Goal: Transaction & Acquisition: Book appointment/travel/reservation

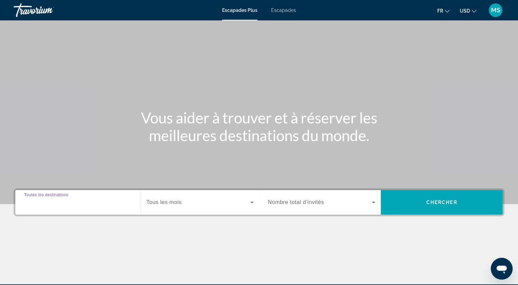
click at [80, 206] on input "Destination Toutes les destinations" at bounding box center [78, 203] width 108 height 8
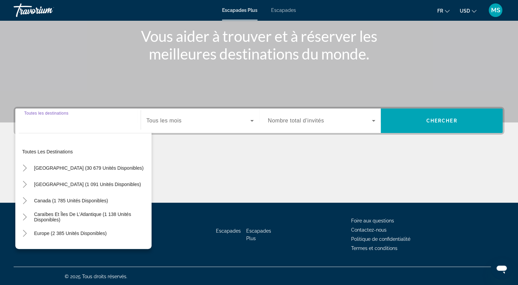
scroll to position [83, 0]
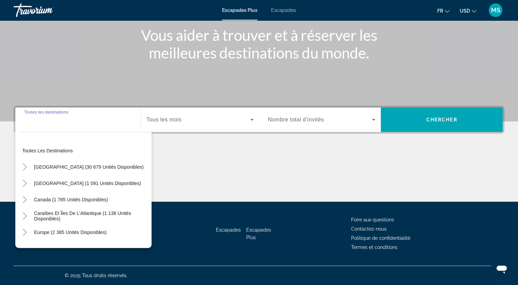
click at [74, 119] on input "Destination Toutes les destinations" at bounding box center [78, 120] width 108 height 8
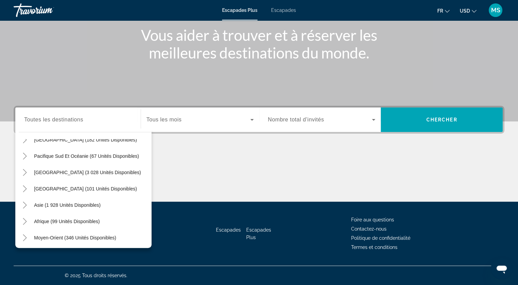
scroll to position [110, 0]
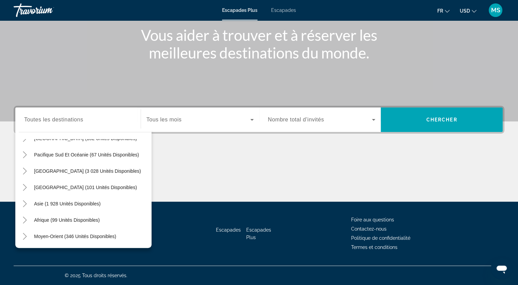
click at [109, 220] on div "Afrique (99 unités disponibles)" at bounding box center [85, 220] width 133 height 16
click at [87, 221] on span "Afrique (99 unités disponibles)" at bounding box center [67, 220] width 66 height 5
type input "**********"
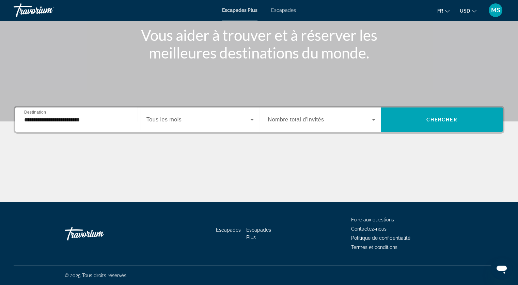
click at [181, 123] on span "Tous les mois" at bounding box center [163, 120] width 35 height 6
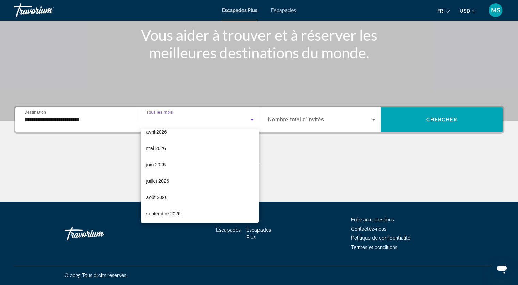
scroll to position [140, 0]
click at [225, 181] on mat-option "juillet 2026" at bounding box center [200, 180] width 118 height 16
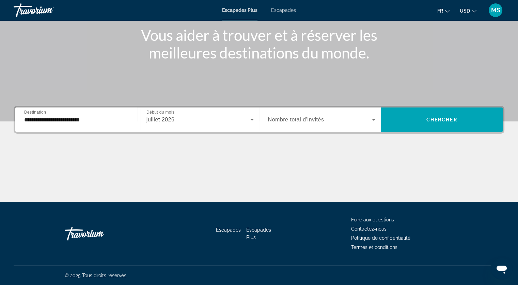
click at [318, 125] on div "Widget de recherche" at bounding box center [322, 119] width 108 height 19
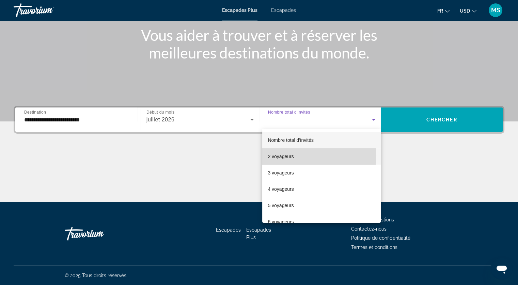
click at [308, 156] on mat-option "2 voyageurs" at bounding box center [321, 156] width 118 height 16
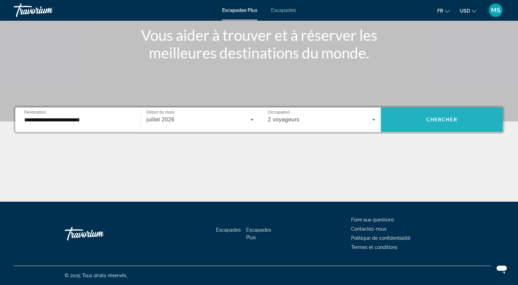
click at [429, 120] on span "Chercher" at bounding box center [441, 119] width 31 height 5
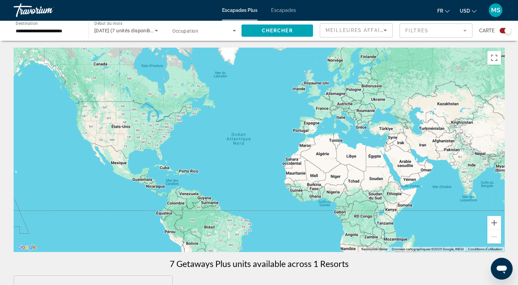
click at [301, 146] on div "Contenu principal" at bounding box center [259, 150] width 491 height 204
click at [217, 32] on span "Widget de recherche" at bounding box center [202, 31] width 61 height 8
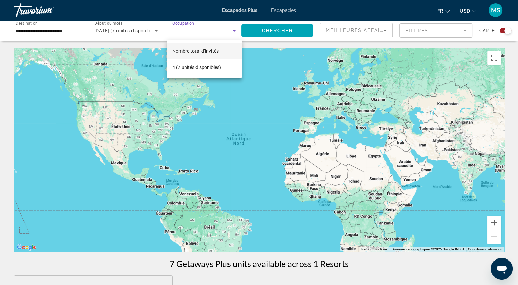
click at [293, 53] on div at bounding box center [259, 142] width 518 height 285
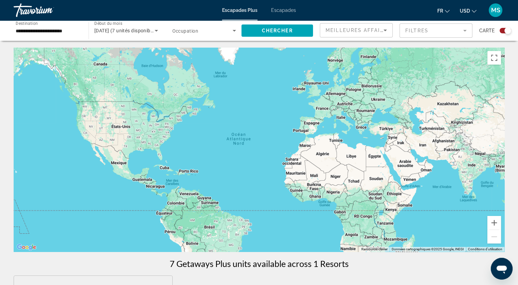
click at [358, 29] on span "Meilleures affaires" at bounding box center [358, 30] width 65 height 5
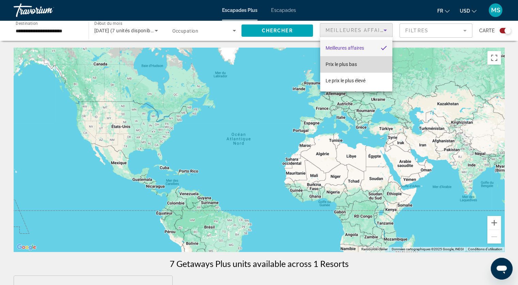
click at [353, 64] on span "Prix le plus bas" at bounding box center [341, 64] width 31 height 5
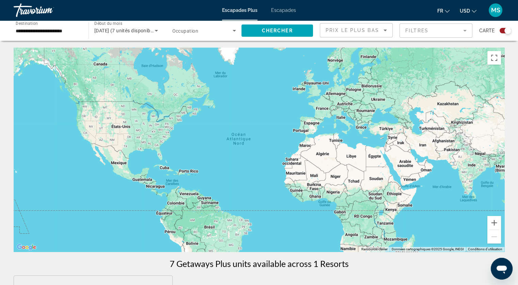
click at [424, 26] on mat-form-field "Filtres" at bounding box center [435, 30] width 73 height 14
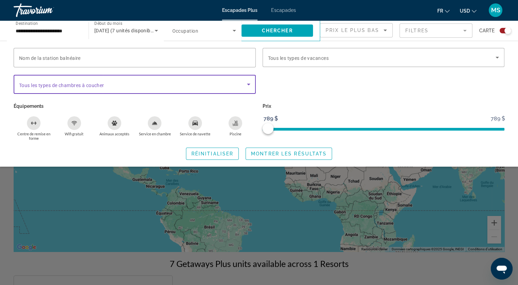
click at [111, 86] on span "Widget de recherche" at bounding box center [133, 84] width 228 height 8
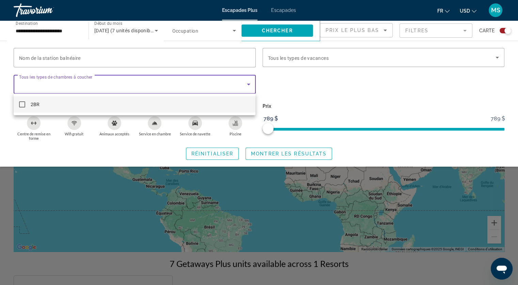
click at [117, 142] on div at bounding box center [259, 142] width 518 height 285
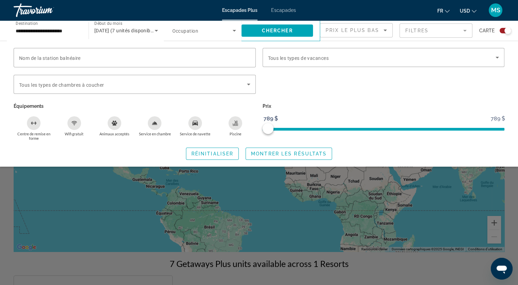
click at [67, 123] on div "Wifi gratuit" at bounding box center [74, 123] width 14 height 14
click at [203, 123] on button "Service de navette" at bounding box center [195, 128] width 40 height 25
click at [298, 156] on span "Montrer les résultats" at bounding box center [289, 153] width 76 height 5
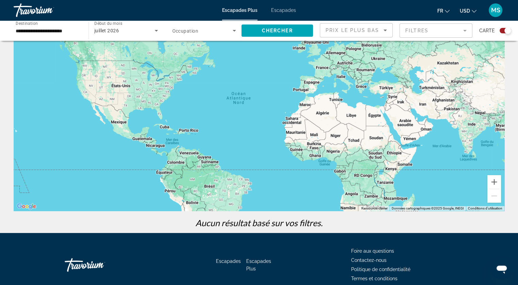
scroll to position [54, 0]
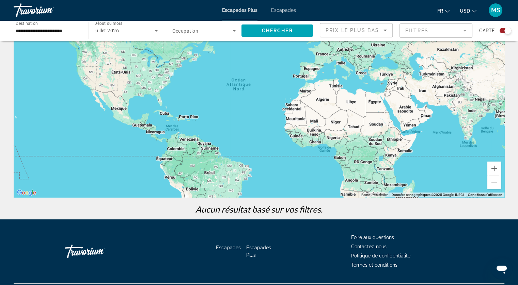
click at [119, 36] on div "juillet 2026" at bounding box center [126, 30] width 64 height 19
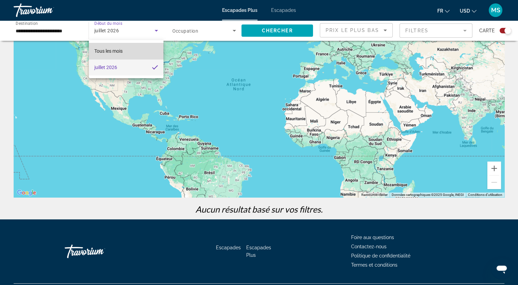
click at [126, 49] on mat-option "Tous les mois" at bounding box center [126, 51] width 75 height 16
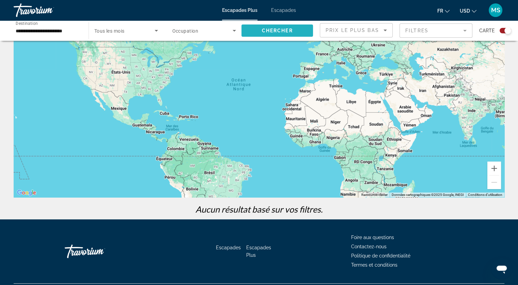
click at [267, 31] on span "Chercher" at bounding box center [277, 30] width 31 height 5
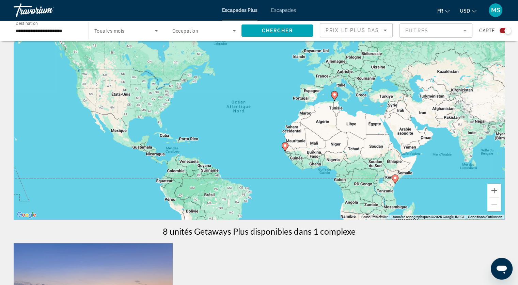
scroll to position [23, 0]
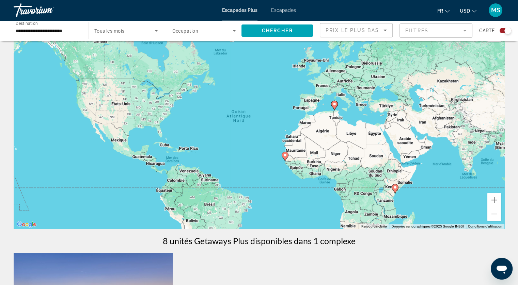
click at [309, 124] on div "Pour activer le glissement avec le clavier, appuyez sur Alt+Entrée. Une fois ce…" at bounding box center [259, 127] width 491 height 204
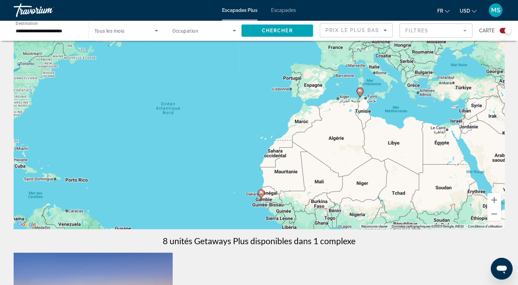
click at [309, 124] on div "Pour activer le glissement avec le clavier, appuyez sur Alt+Entrée. Une fois ce…" at bounding box center [259, 127] width 491 height 204
click at [359, 93] on icon "Contenu principal" at bounding box center [360, 92] width 6 height 9
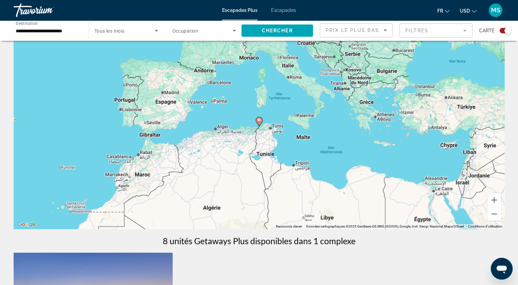
click at [259, 125] on icon "Contenu principal" at bounding box center [259, 121] width 6 height 9
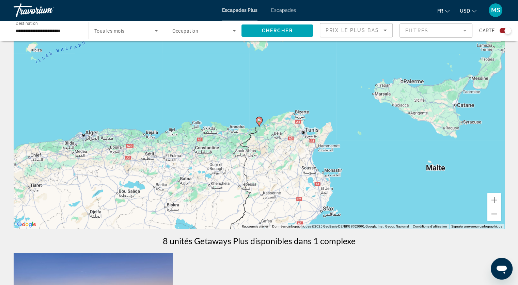
click at [258, 122] on image "Contenu principal" at bounding box center [259, 120] width 4 height 4
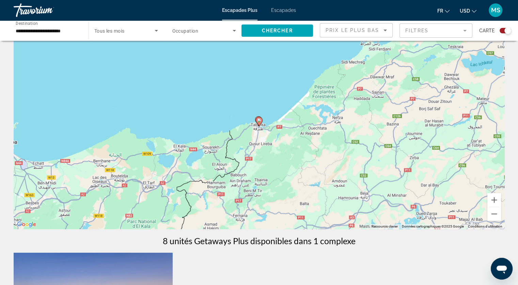
click at [258, 122] on image "Contenu principal" at bounding box center [259, 120] width 4 height 4
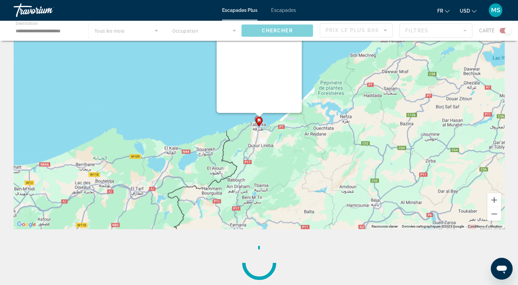
scroll to position [0, 0]
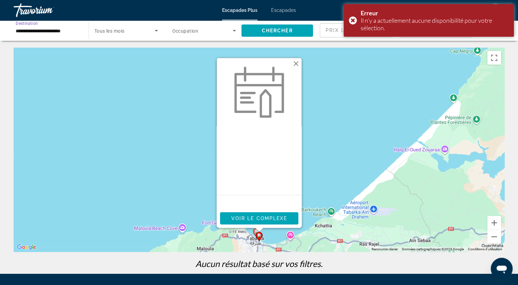
click at [53, 32] on input "**********" at bounding box center [48, 31] width 64 height 8
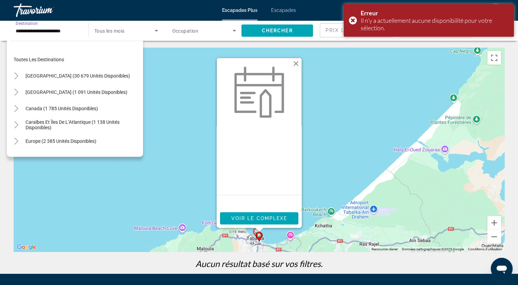
scroll to position [143, 0]
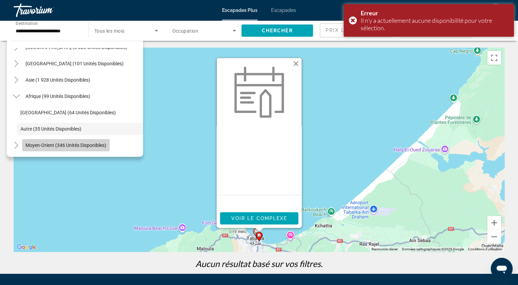
click at [93, 148] on span "Widget de recherche" at bounding box center [66, 145] width 88 height 16
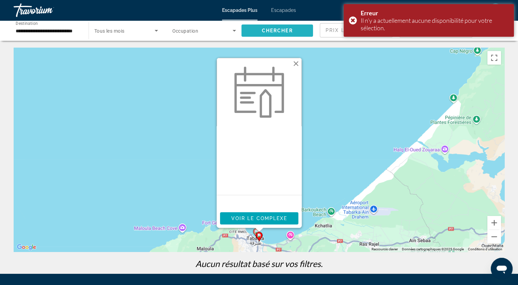
click at [276, 27] on span "Widget de recherche" at bounding box center [277, 30] width 72 height 16
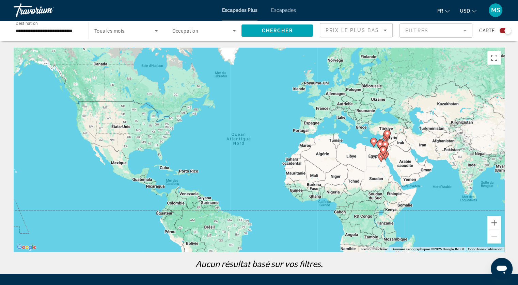
click at [149, 26] on div "Widget de recherche" at bounding box center [126, 30] width 64 height 19
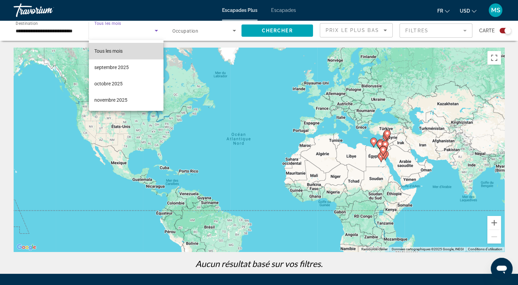
click at [154, 45] on mat-option "Tous les mois" at bounding box center [126, 51] width 75 height 16
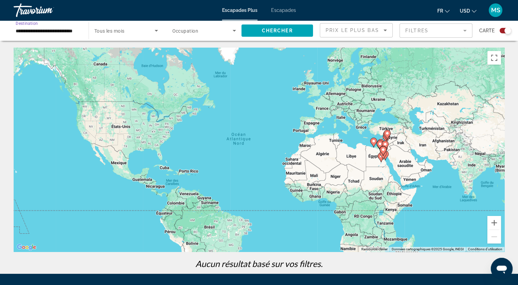
click at [64, 28] on input "**********" at bounding box center [48, 31] width 64 height 8
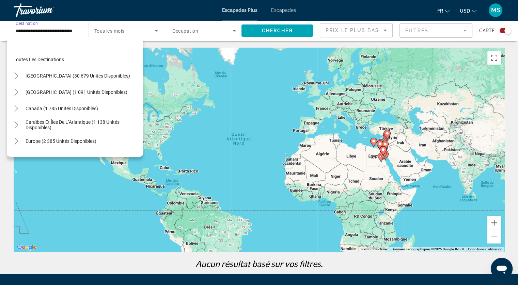
scroll to position [155, 0]
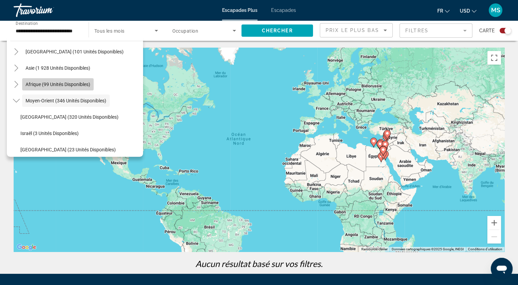
click at [79, 84] on span "Afrique (99 unités disponibles)" at bounding box center [58, 84] width 65 height 5
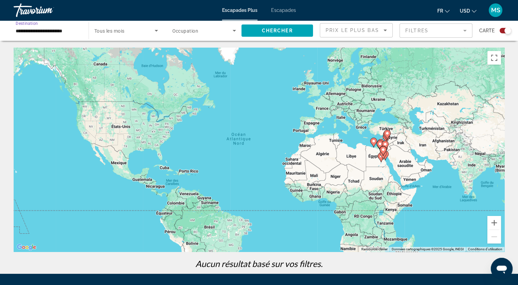
click at [66, 29] on input "**********" at bounding box center [48, 31] width 64 height 8
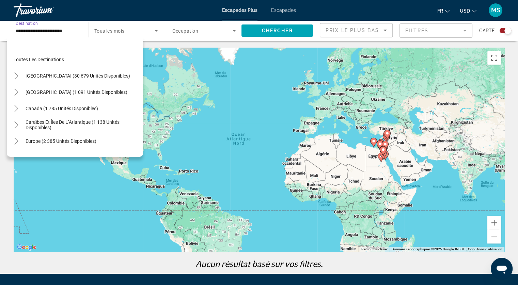
scroll to position [139, 0]
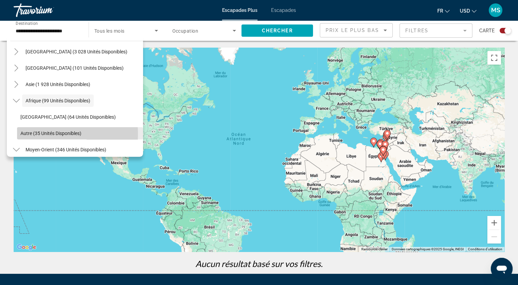
click at [26, 134] on span "Autre (35 unités disponibles)" at bounding box center [50, 133] width 61 height 5
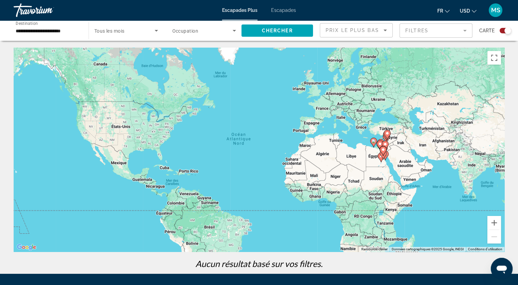
click at [58, 36] on div "**********" at bounding box center [48, 30] width 64 height 19
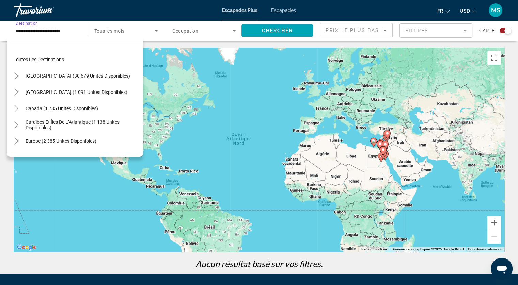
scroll to position [171, 0]
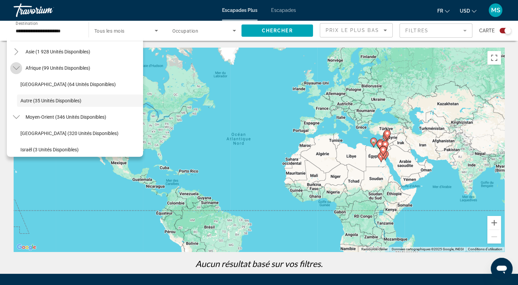
click at [15, 67] on icon "Toggle Africa (99 unités disponibles)" at bounding box center [16, 68] width 7 height 7
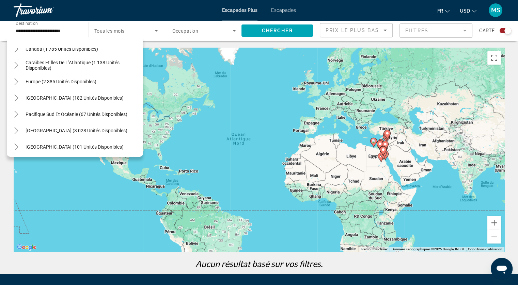
scroll to position [50, 0]
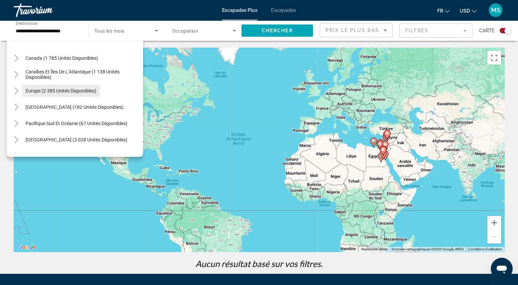
click at [75, 89] on span "Europe (2 385 unités disponibles)" at bounding box center [61, 90] width 71 height 5
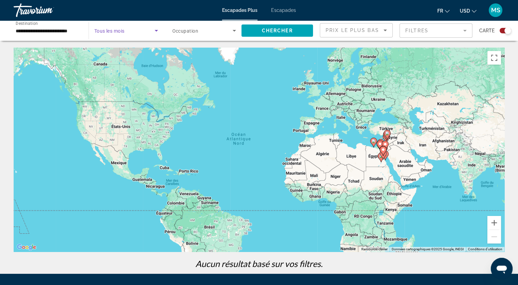
click at [127, 29] on span "Widget de recherche" at bounding box center [124, 31] width 60 height 8
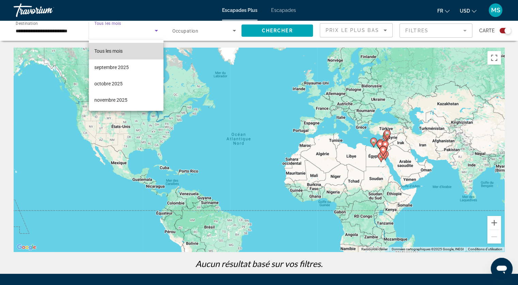
click at [136, 50] on mat-option "Tous les mois" at bounding box center [126, 51] width 75 height 16
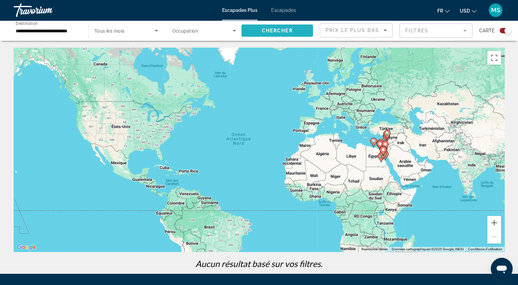
click at [282, 33] on span "Chercher" at bounding box center [277, 30] width 31 height 5
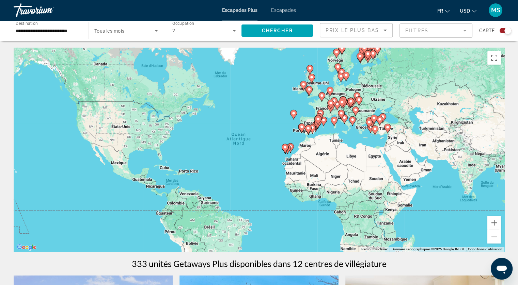
click at [292, 151] on gmp-advanced-marker "Contenu principal" at bounding box center [290, 148] width 7 height 10
type input "**********"
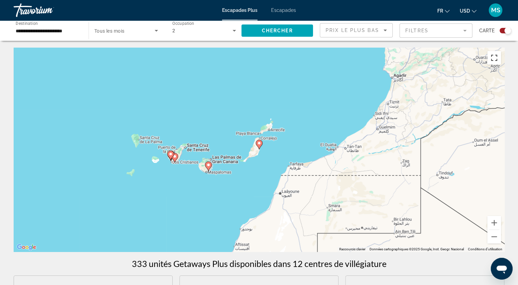
click at [492, 61] on button "Passer en plein écran" at bounding box center [494, 58] width 14 height 14
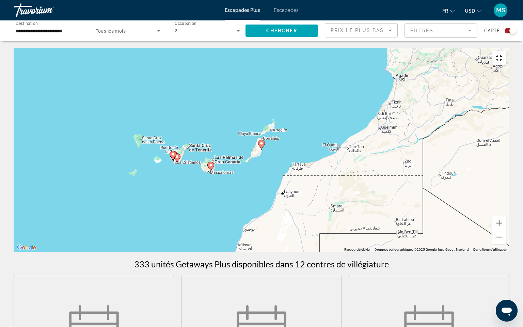
click at [506, 51] on button "Passer en plein écran" at bounding box center [499, 58] width 14 height 14
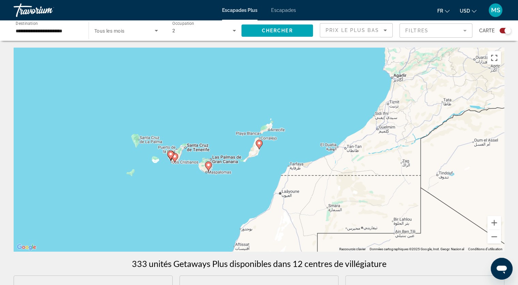
click at [494, 59] on button "Passer en plein écran" at bounding box center [494, 58] width 14 height 14
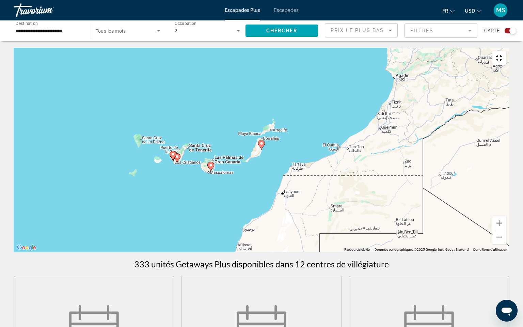
click at [506, 51] on button "Passer en plein écran" at bounding box center [499, 58] width 14 height 14
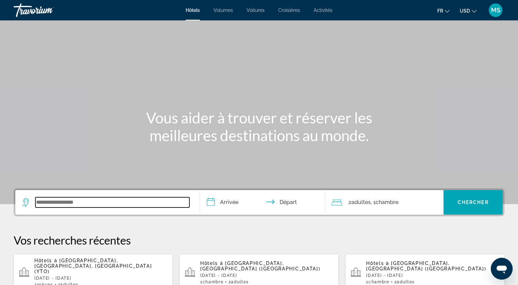
click at [75, 207] on input "Widget de recherche" at bounding box center [112, 202] width 154 height 10
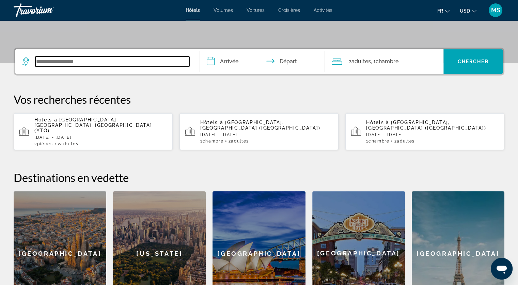
scroll to position [166, 0]
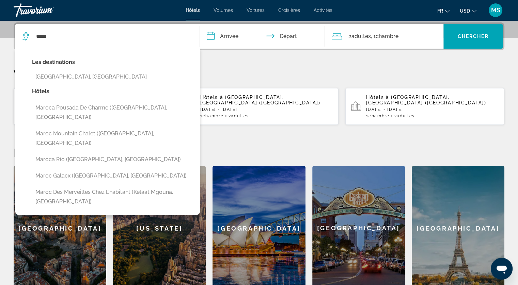
click at [198, 137] on div "Les destinations [GEOGRAPHIC_DATA], [GEOGRAPHIC_DATA] Hôtels [GEOGRAPHIC_DATA] …" at bounding box center [107, 131] width 185 height 168
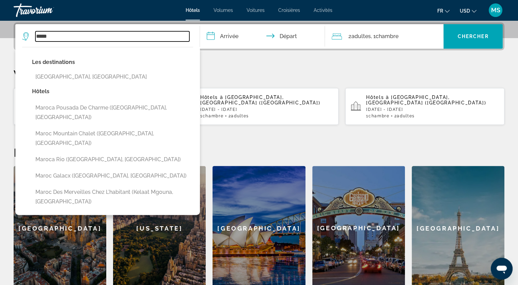
click at [102, 36] on input "*****" at bounding box center [112, 36] width 154 height 10
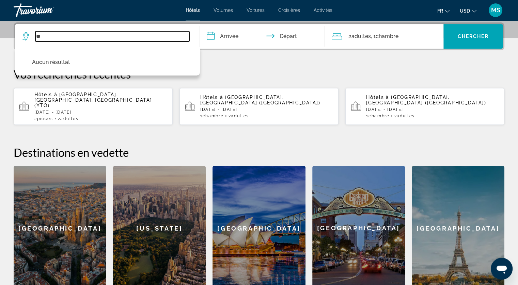
type input "*"
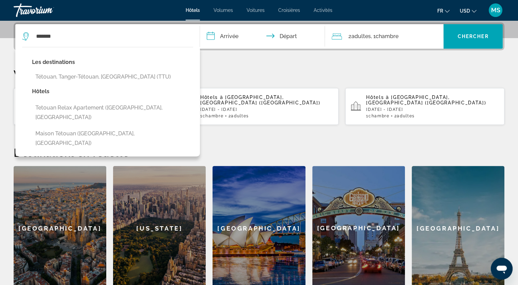
click at [84, 70] on button "Tétouan, Tanger-Tétouan, [GEOGRAPHIC_DATA] (TTU)" at bounding box center [112, 76] width 161 height 13
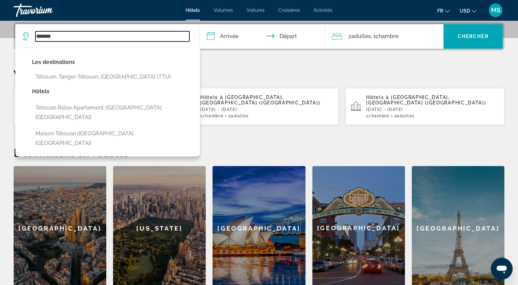
type input "**********"
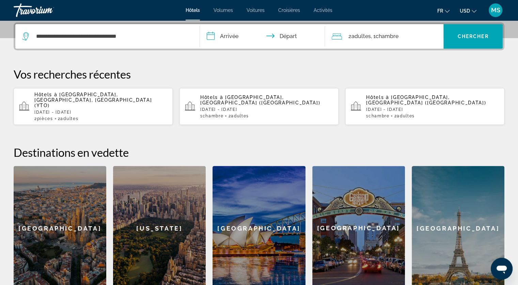
click at [219, 35] on input "**********" at bounding box center [264, 37] width 128 height 27
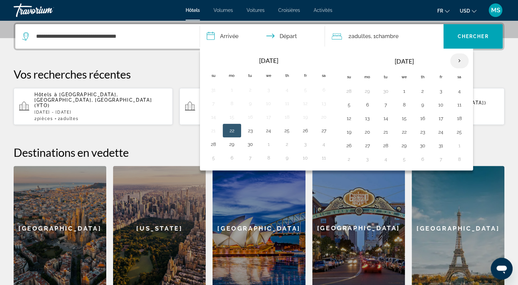
click at [456, 59] on th "Next month" at bounding box center [459, 60] width 18 height 15
click at [345, 115] on button "14" at bounding box center [349, 119] width 11 height 10
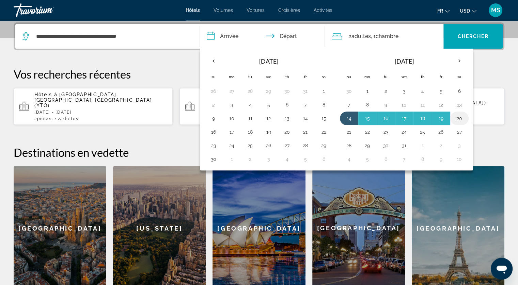
click at [457, 117] on button "20" at bounding box center [459, 119] width 11 height 10
type input "**********"
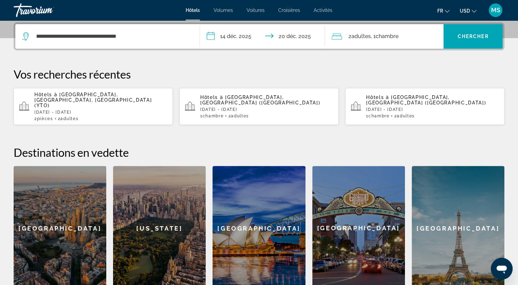
click at [409, 36] on div "2 Adulte Adultes , 1 Chambre pièces" at bounding box center [388, 37] width 112 height 10
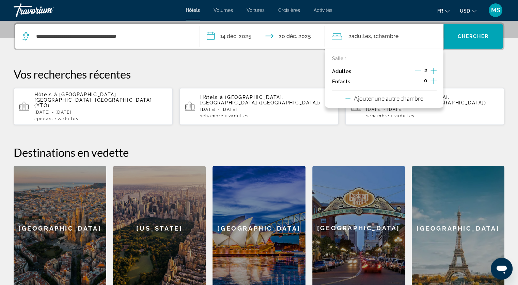
click at [389, 100] on p "Ajouter une autre chambre" at bounding box center [388, 98] width 69 height 7
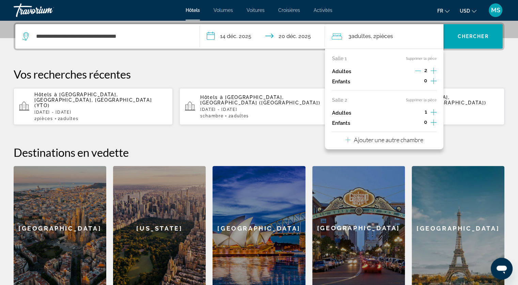
click at [464, 69] on p "Vos recherches récentes" at bounding box center [259, 74] width 491 height 14
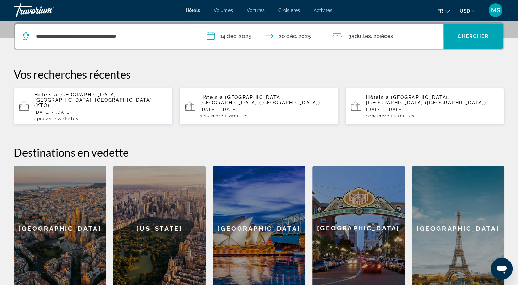
click at [410, 42] on div "3 Adulte Adultes , 2 Chambre pièces" at bounding box center [388, 36] width 112 height 25
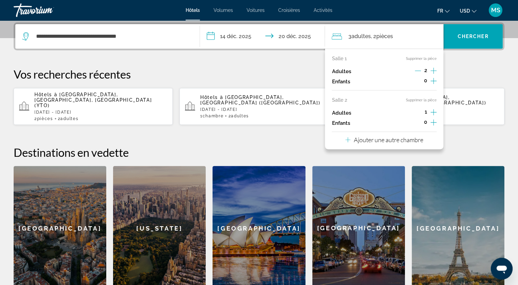
click at [417, 71] on icon "Décrément des adultes" at bounding box center [418, 71] width 6 height 0
click at [473, 40] on span "Widget de recherche" at bounding box center [472, 36] width 59 height 16
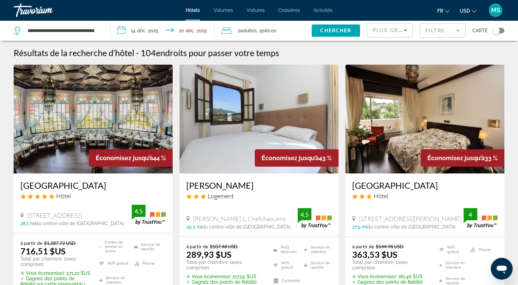
click at [256, 30] on span "Adultes" at bounding box center [248, 30] width 17 height 5
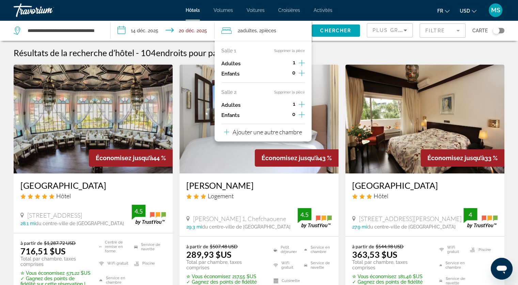
click at [300, 102] on icon "Augmenter les adultes" at bounding box center [302, 104] width 6 height 8
click at [284, 105] on icon "Décrément des adultes" at bounding box center [286, 104] width 6 height 6
click at [303, 90] on button "Supprimer la pièce" at bounding box center [289, 92] width 31 height 4
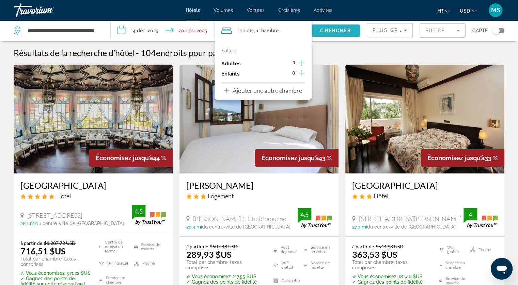
click at [343, 30] on span "Chercher" at bounding box center [335, 30] width 31 height 5
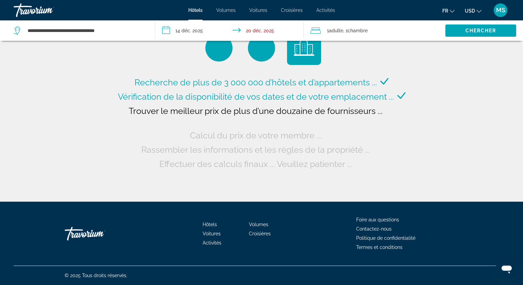
click at [471, 13] on span "USD" at bounding box center [470, 10] width 10 height 5
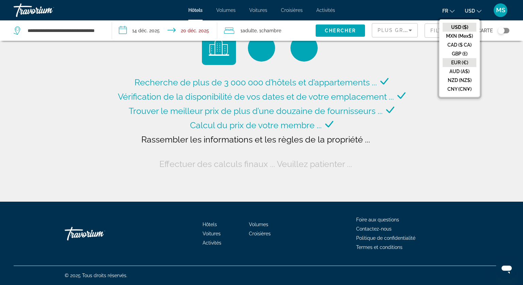
click at [468, 62] on button "EUR (€)" at bounding box center [460, 62] width 34 height 9
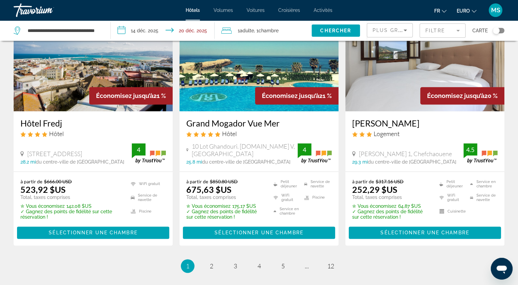
scroll to position [881, 0]
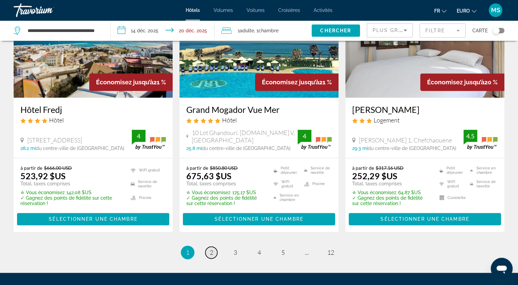
click at [210, 249] on span "2" at bounding box center [211, 252] width 3 height 7
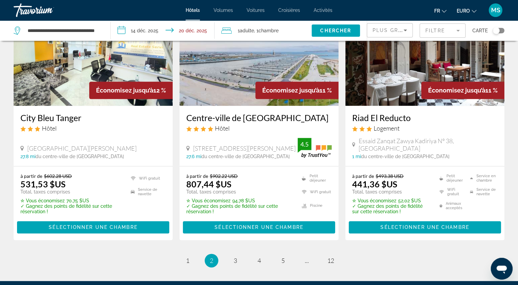
scroll to position [867, 0]
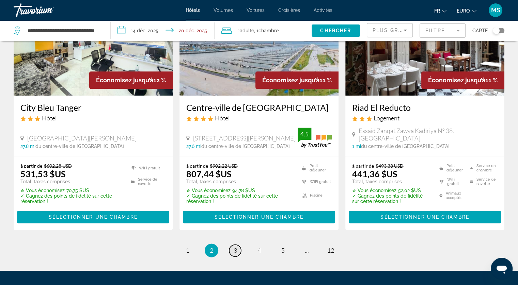
click at [234, 247] on span "3" at bounding box center [235, 250] width 3 height 7
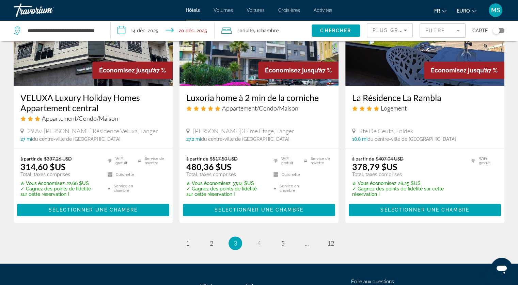
scroll to position [876, 0]
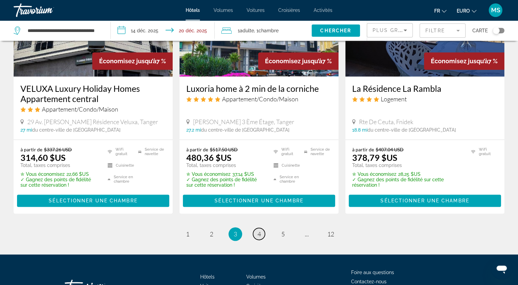
click at [259, 233] on span "4" at bounding box center [258, 234] width 3 height 7
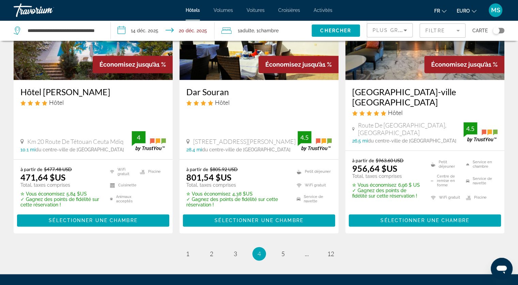
scroll to position [885, 0]
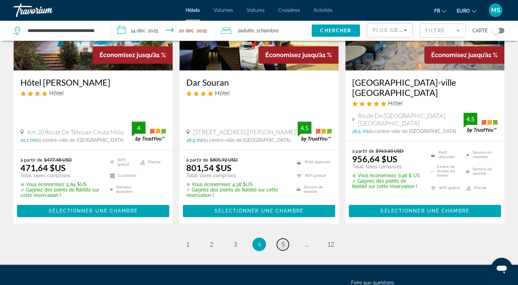
click at [282, 241] on span "5" at bounding box center [282, 244] width 3 height 7
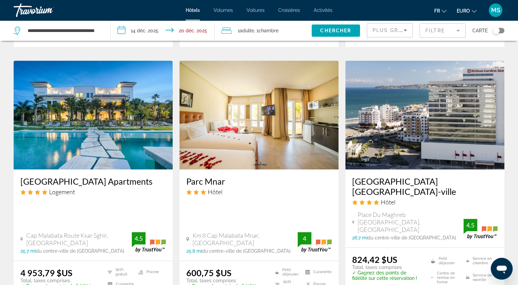
scroll to position [817, 0]
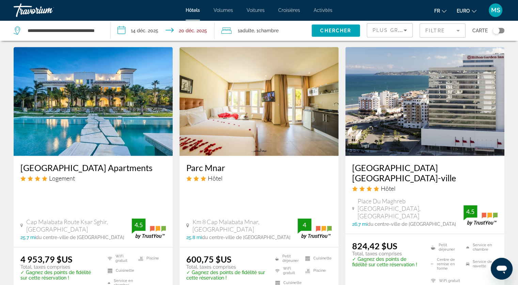
click at [421, 104] on img "Contenu principal" at bounding box center [424, 101] width 159 height 109
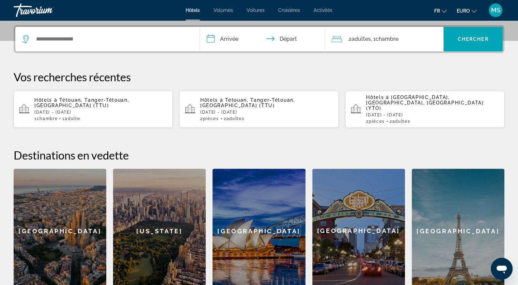
scroll to position [118, 0]
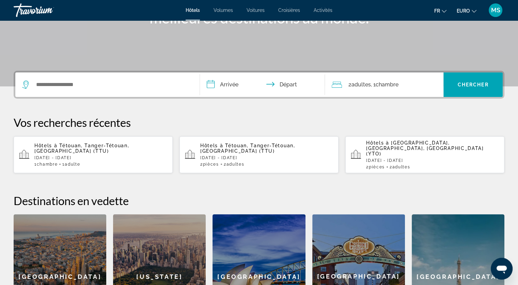
click at [94, 162] on button "Hôtels à [GEOGRAPHIC_DATA], Tanger-Tétouan, [GEOGRAPHIC_DATA] (TTU) [DATE] - [D…" at bounding box center [93, 154] width 159 height 37
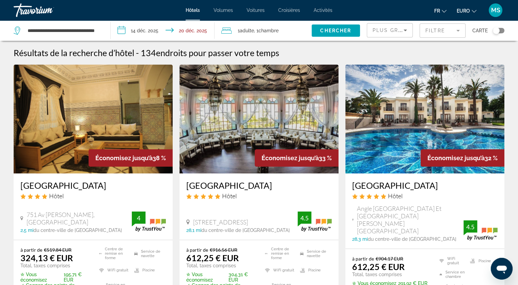
scroll to position [14, 0]
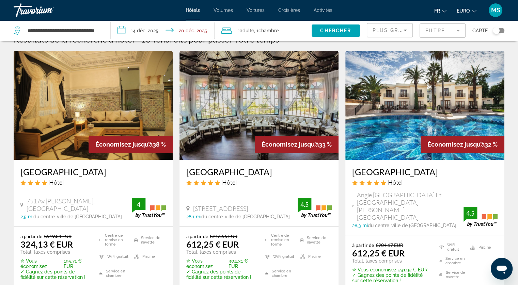
click at [451, 106] on img "Contenu principal" at bounding box center [424, 105] width 159 height 109
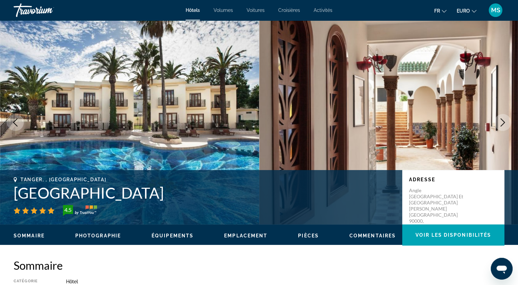
click at [499, 122] on icon "Image suivante" at bounding box center [503, 122] width 8 height 8
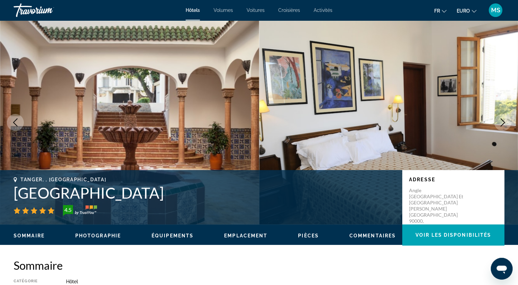
click at [499, 122] on icon "Image suivante" at bounding box center [503, 122] width 8 height 8
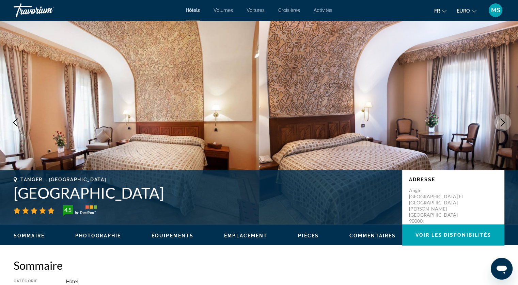
click at [499, 122] on icon "Image suivante" at bounding box center [503, 122] width 8 height 8
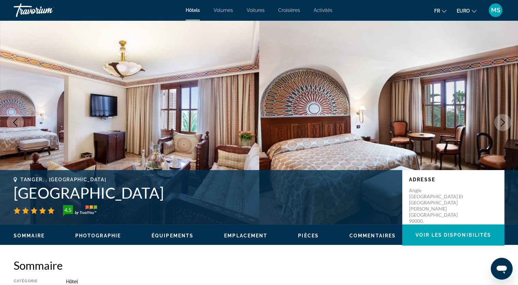
click at [499, 122] on icon "Image suivante" at bounding box center [503, 122] width 8 height 8
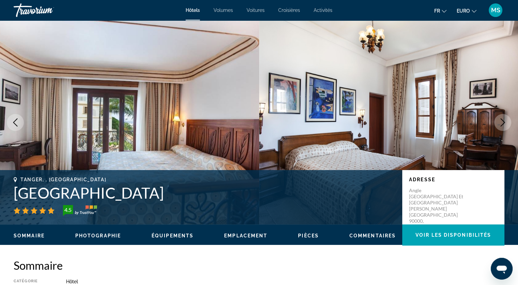
click at [499, 122] on icon "Image suivante" at bounding box center [503, 122] width 8 height 8
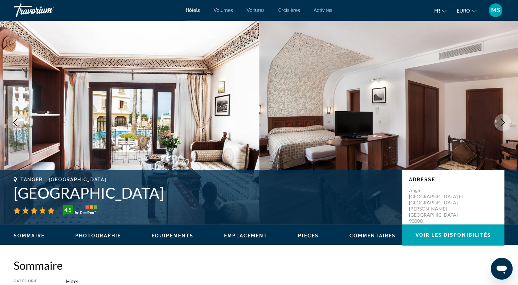
click at [499, 122] on icon "Image suivante" at bounding box center [503, 122] width 8 height 8
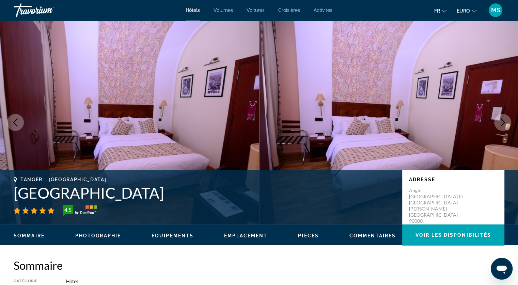
click at [499, 122] on icon "Image suivante" at bounding box center [503, 122] width 8 height 8
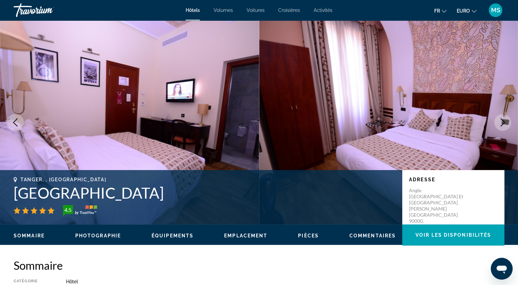
click at [499, 122] on icon "Image suivante" at bounding box center [503, 122] width 8 height 8
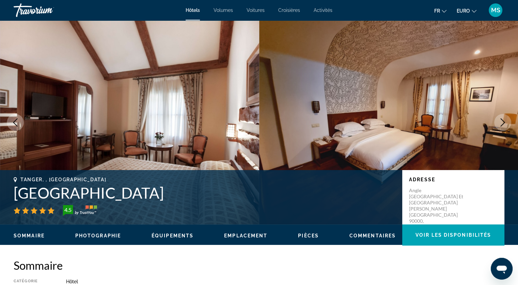
click at [499, 122] on icon "Image suivante" at bounding box center [503, 122] width 8 height 8
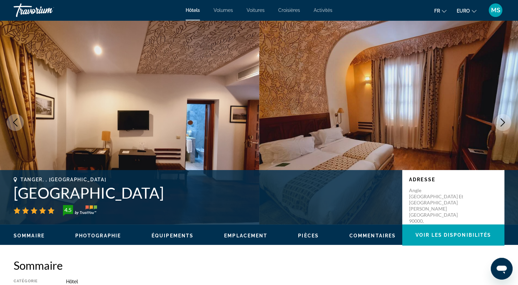
click at [499, 122] on icon "Image suivante" at bounding box center [503, 122] width 8 height 8
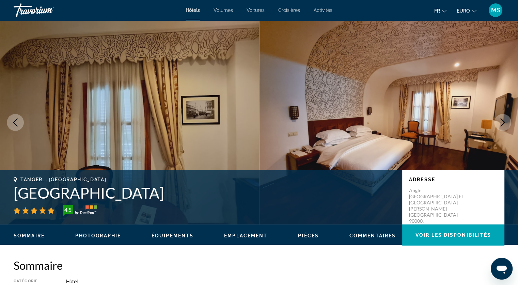
click at [499, 122] on icon "Image suivante" at bounding box center [503, 122] width 8 height 8
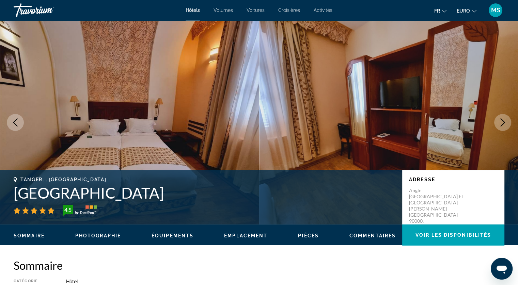
click at [499, 122] on icon "Image suivante" at bounding box center [503, 122] width 8 height 8
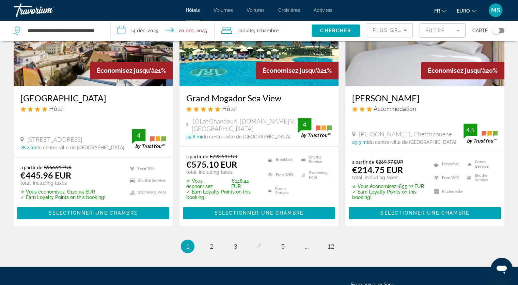
scroll to position [899, 0]
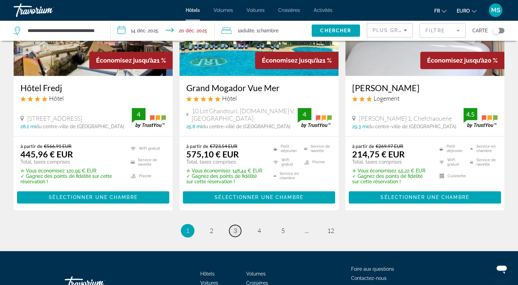
click at [234, 227] on span "3" at bounding box center [235, 230] width 3 height 7
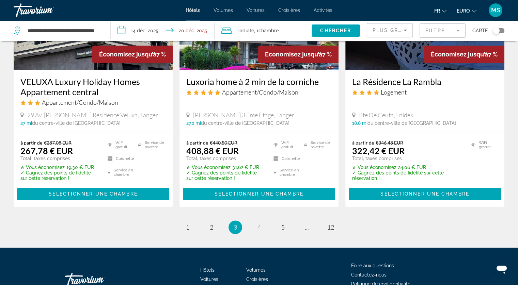
scroll to position [885, 0]
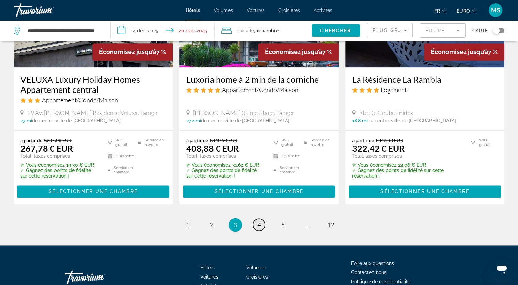
click at [259, 226] on span "4" at bounding box center [258, 224] width 3 height 7
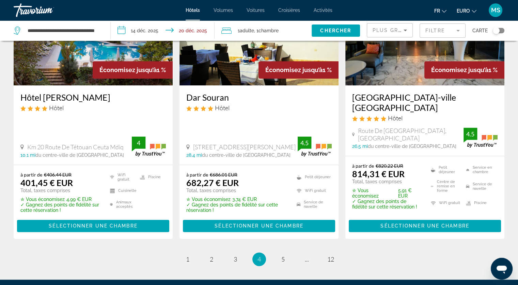
scroll to position [876, 0]
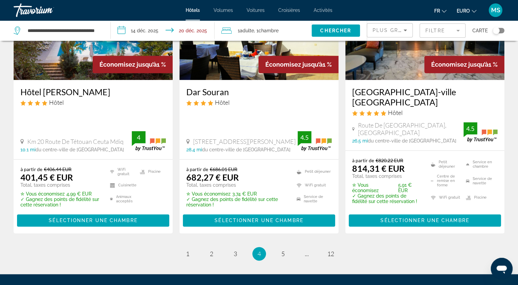
click at [289, 247] on li "page 5" at bounding box center [283, 254] width 14 height 14
click at [282, 250] on span "5" at bounding box center [282, 253] width 3 height 7
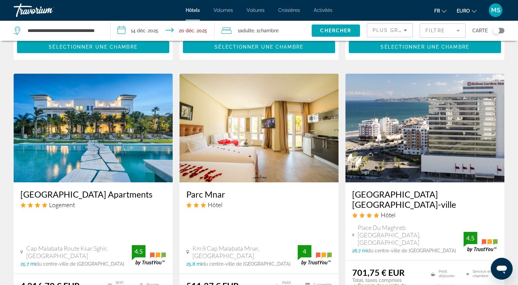
scroll to position [779, 0]
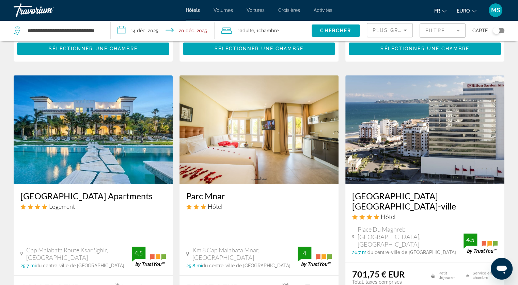
click at [408, 93] on img "Contenu principal" at bounding box center [424, 129] width 159 height 109
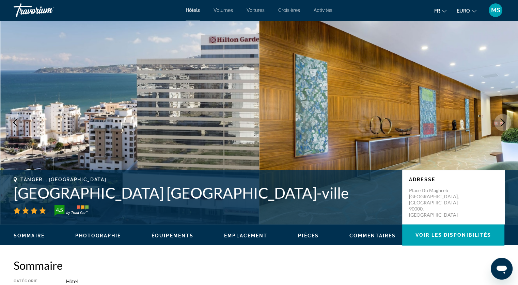
click at [506, 124] on icon "Image suivante" at bounding box center [503, 122] width 8 height 8
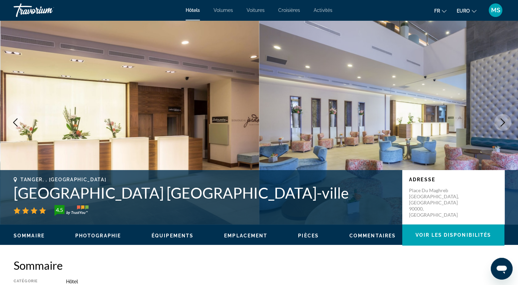
click at [506, 124] on icon "Image suivante" at bounding box center [503, 122] width 8 height 8
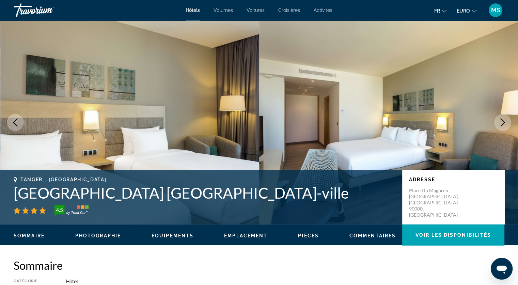
click at [506, 124] on icon "Image suivante" at bounding box center [503, 122] width 8 height 8
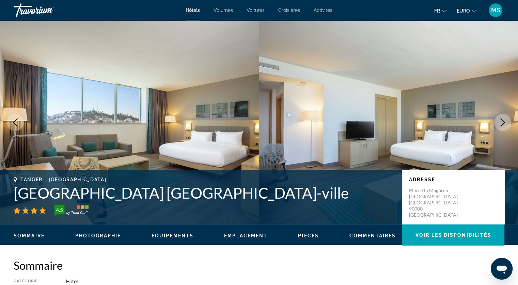
click at [506, 124] on icon "Image suivante" at bounding box center [503, 122] width 8 height 8
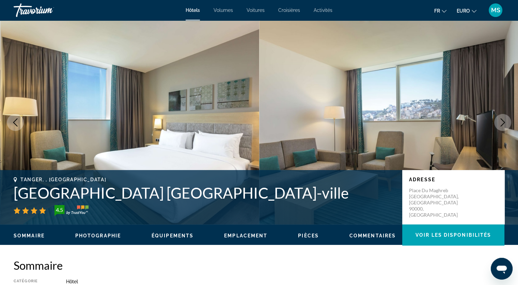
click at [506, 124] on icon "Image suivante" at bounding box center [503, 122] width 8 height 8
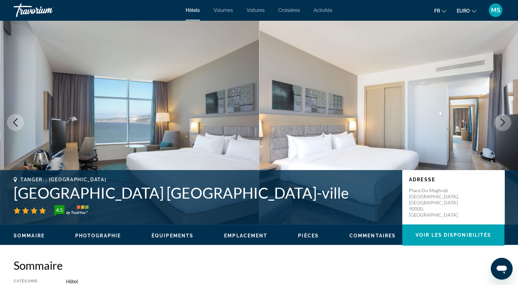
click at [506, 124] on icon "Image suivante" at bounding box center [503, 122] width 8 height 8
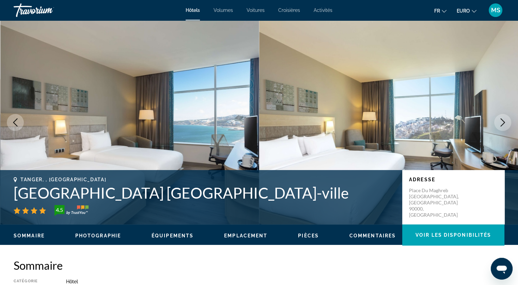
click at [506, 124] on icon "Image suivante" at bounding box center [503, 122] width 8 height 8
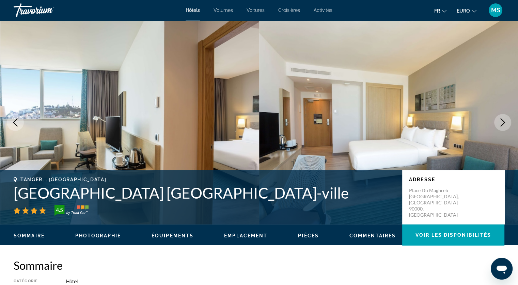
click at [506, 124] on icon "Image suivante" at bounding box center [503, 122] width 8 height 8
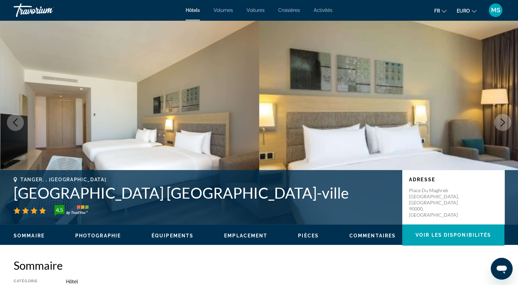
click at [506, 124] on icon "Image suivante" at bounding box center [503, 122] width 8 height 8
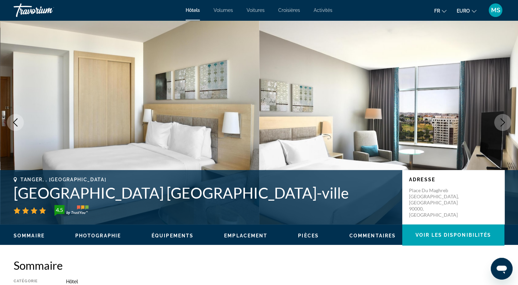
click at [506, 124] on icon "Image suivante" at bounding box center [503, 122] width 8 height 8
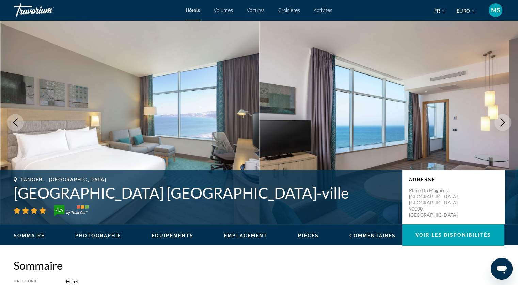
click at [506, 124] on icon "Image suivante" at bounding box center [503, 122] width 8 height 8
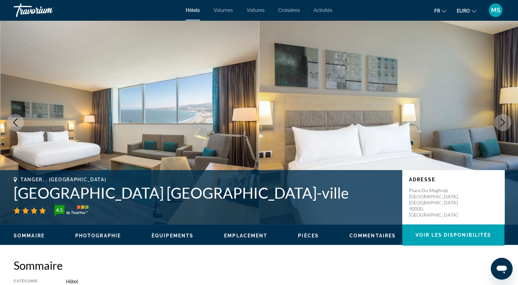
click at [506, 124] on icon "Image suivante" at bounding box center [503, 122] width 8 height 8
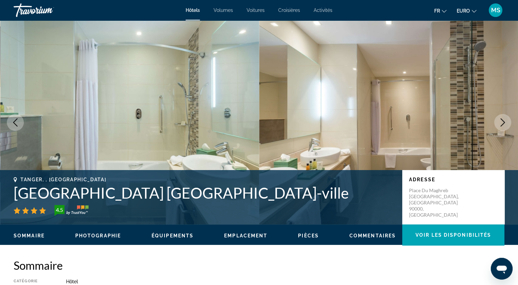
click at [506, 124] on icon "Image suivante" at bounding box center [503, 122] width 8 height 8
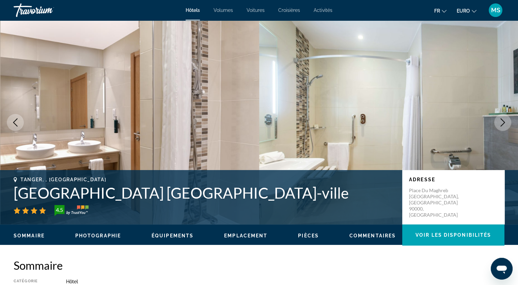
click at [506, 124] on icon "Image suivante" at bounding box center [503, 122] width 8 height 8
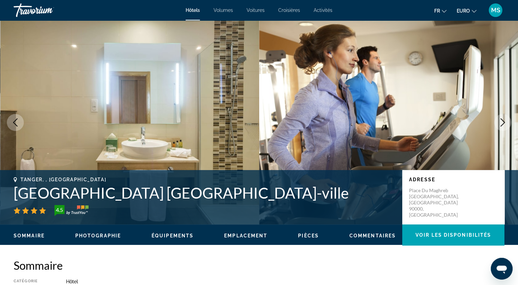
click at [506, 124] on icon "Image suivante" at bounding box center [503, 122] width 8 height 8
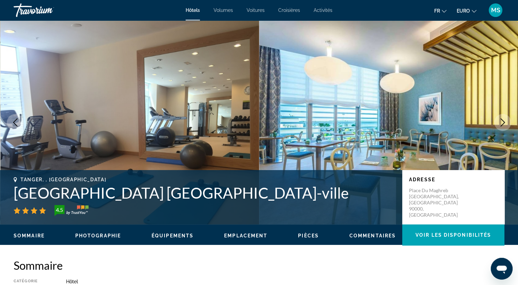
click at [506, 124] on icon "Image suivante" at bounding box center [503, 122] width 8 height 8
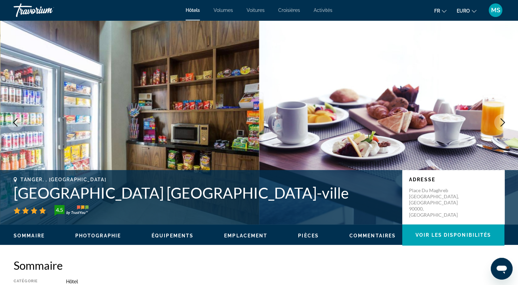
click at [506, 124] on icon "Image suivante" at bounding box center [503, 122] width 8 height 8
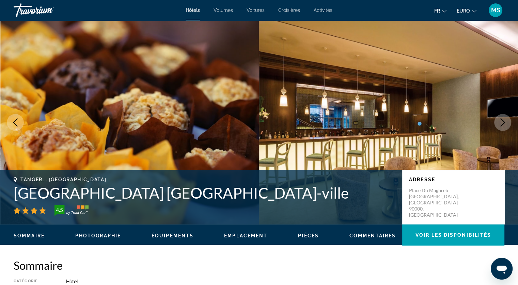
click at [506, 124] on icon "Image suivante" at bounding box center [503, 122] width 8 height 8
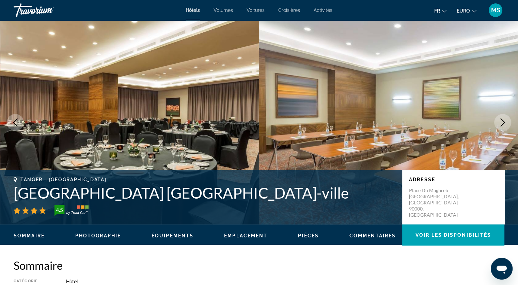
click at [506, 124] on icon "Image suivante" at bounding box center [503, 122] width 8 height 8
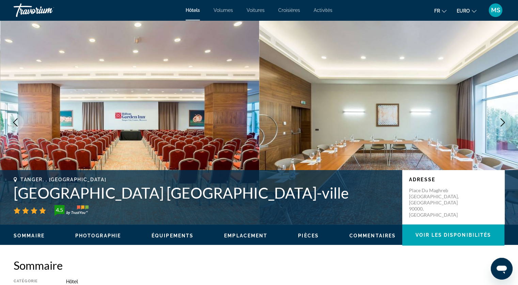
click at [506, 124] on icon "Image suivante" at bounding box center [503, 122] width 8 height 8
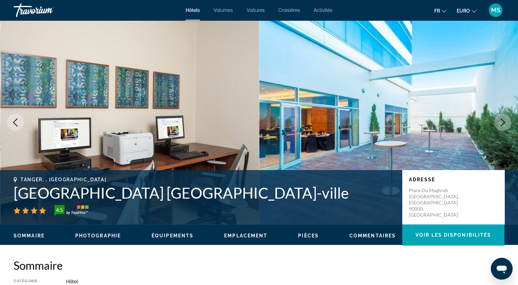
click at [506, 124] on icon "Image suivante" at bounding box center [503, 122] width 8 height 8
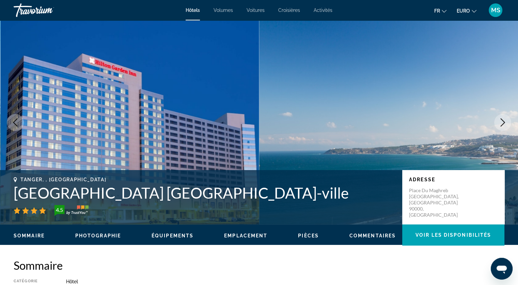
click at [506, 124] on icon "Image suivante" at bounding box center [503, 122] width 8 height 8
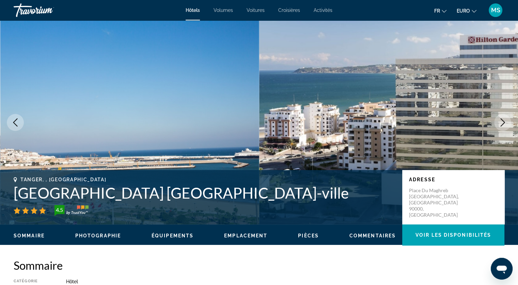
click at [506, 124] on icon "Image suivante" at bounding box center [503, 122] width 8 height 8
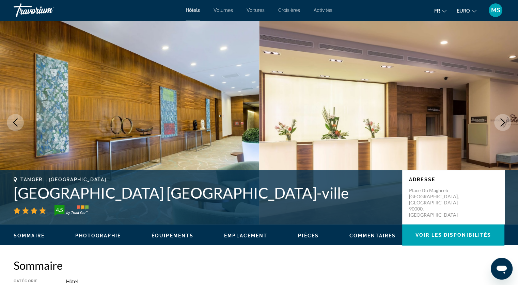
click at [506, 124] on icon "Image suivante" at bounding box center [503, 122] width 8 height 8
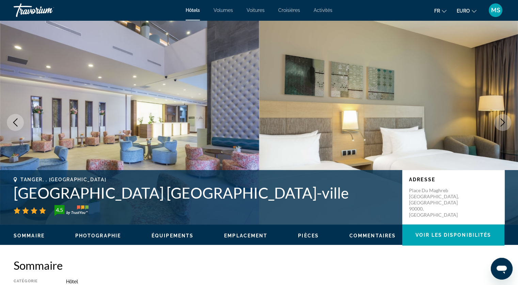
click at [253, 7] on span "Voitures" at bounding box center [256, 9] width 18 height 5
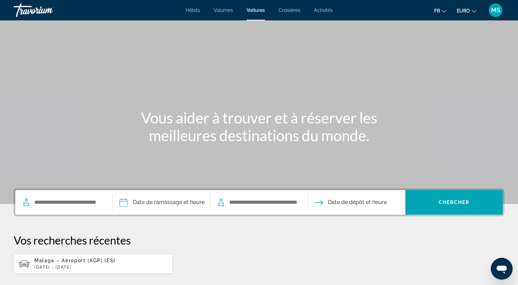
click at [78, 195] on div "Widget de recherche" at bounding box center [63, 202] width 83 height 25
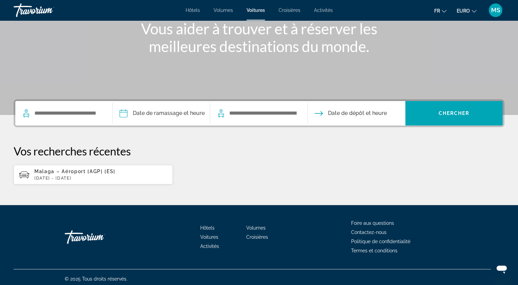
scroll to position [92, 0]
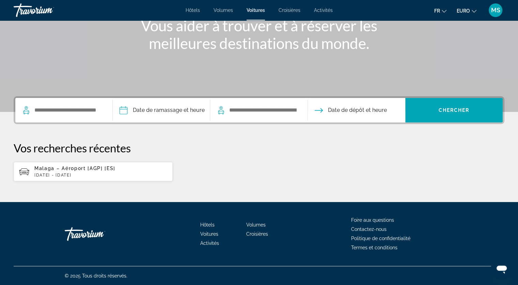
click at [71, 105] on div "Widget de recherche" at bounding box center [63, 110] width 83 height 25
click at [66, 109] on input "Widget de recherche" at bounding box center [68, 110] width 68 height 10
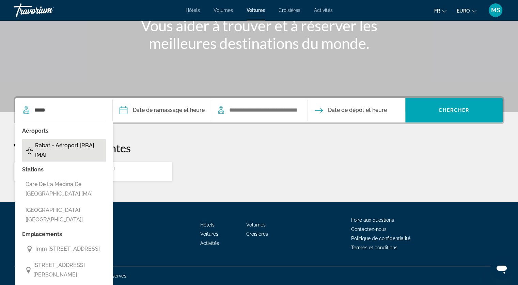
click at [66, 145] on span "Rabat - Aéroport [RBA] [MA]" at bounding box center [69, 150] width 68 height 19
type input "**********"
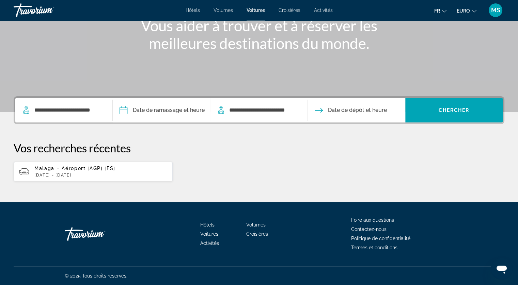
click at [173, 109] on input "Date de prise en charge" at bounding box center [161, 111] width 100 height 27
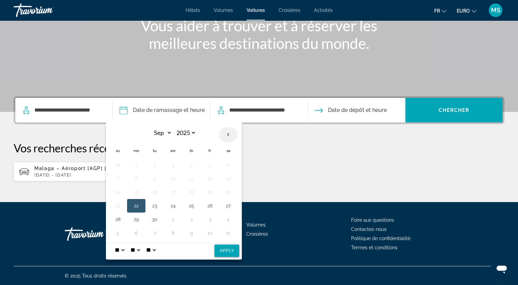
click at [228, 133] on th "Next month" at bounding box center [228, 134] width 18 height 15
select select "**"
click at [117, 192] on button "14" at bounding box center [117, 193] width 11 height 10
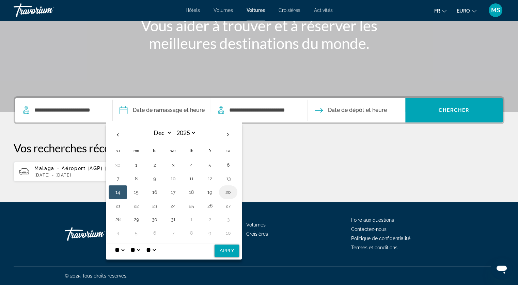
click at [226, 193] on button "20" at bounding box center [228, 193] width 11 height 10
drag, startPoint x: 226, startPoint y: 193, endPoint x: 122, endPoint y: 190, distance: 103.6
click at [122, 190] on tr "14 15 16 17 18 19 20" at bounding box center [173, 193] width 129 height 14
click at [122, 190] on button "14" at bounding box center [117, 193] width 11 height 10
click at [126, 249] on select "* * * * * * * * * ** ** **" at bounding box center [119, 250] width 12 height 14
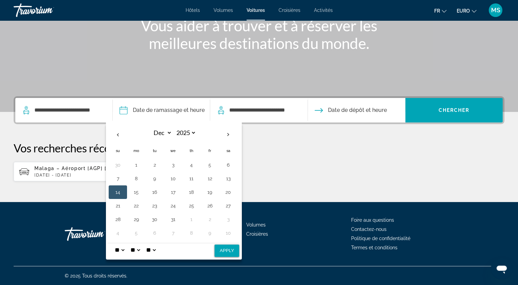
select select "**"
click at [113, 243] on select "* * * * * * * * * ** ** **" at bounding box center [119, 250] width 12 height 14
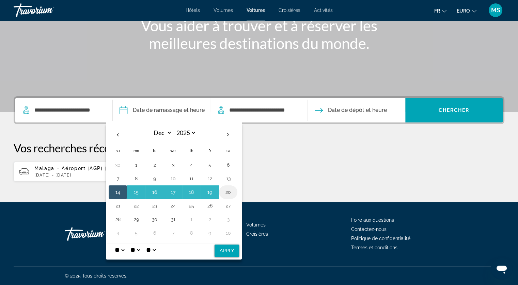
click at [232, 191] on button "20" at bounding box center [228, 193] width 11 height 10
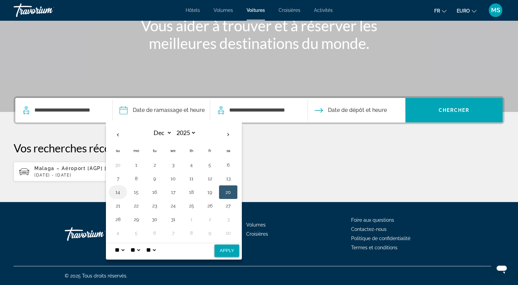
click at [118, 190] on button "14" at bounding box center [117, 193] width 11 height 10
click at [223, 194] on button "20" at bounding box center [228, 193] width 11 height 10
click at [116, 189] on button "14" at bounding box center [117, 193] width 11 height 10
click at [232, 253] on button "Apply" at bounding box center [227, 251] width 25 height 12
type input "**********"
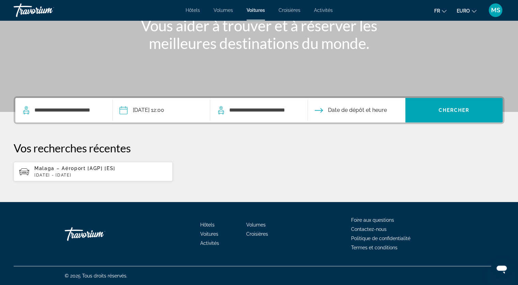
click at [339, 106] on input "Date de restitution" at bounding box center [356, 111] width 100 height 27
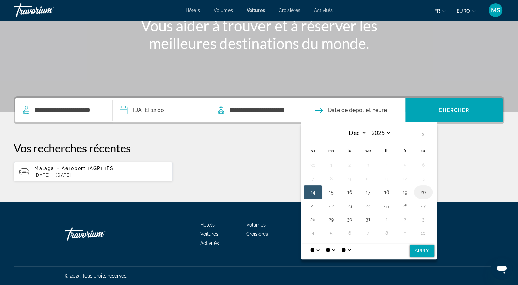
click at [425, 190] on button "20" at bounding box center [423, 193] width 11 height 10
click at [417, 251] on button "Apply" at bounding box center [422, 251] width 25 height 12
type input "**********"
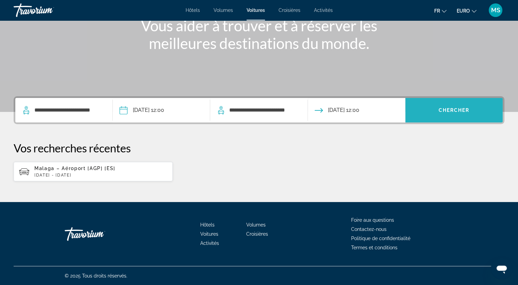
click at [462, 112] on span "Chercher" at bounding box center [453, 110] width 31 height 5
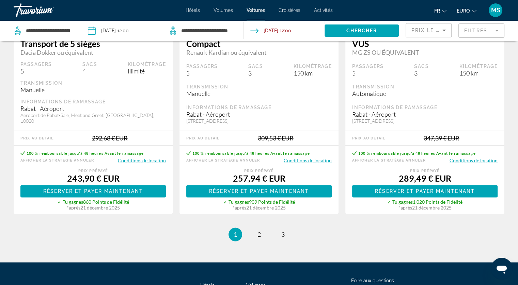
scroll to position [1058, 0]
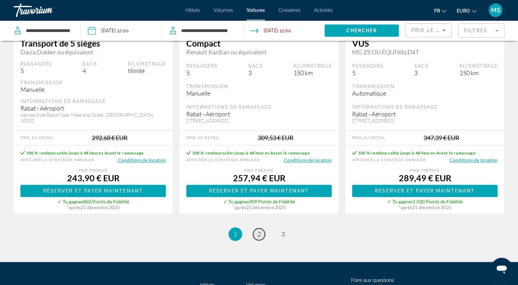
click at [262, 233] on link "page 2" at bounding box center [259, 234] width 12 height 12
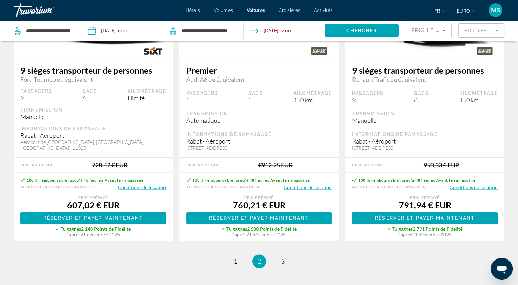
scroll to position [1044, 0]
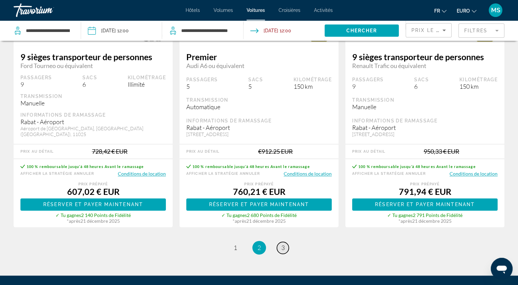
click at [281, 244] on span "3" at bounding box center [282, 247] width 3 height 7
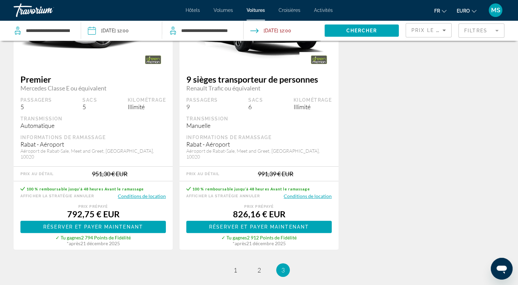
scroll to position [109, 0]
